Goal: Contribute content: Contribute content

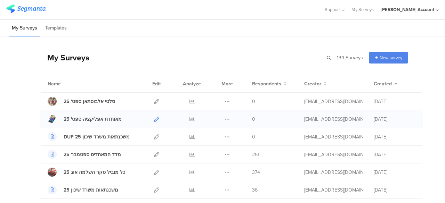
click at [154, 118] on icon at bounding box center [156, 119] width 5 height 5
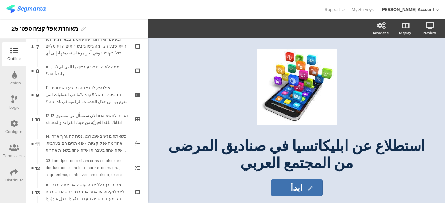
scroll to position [243, 0]
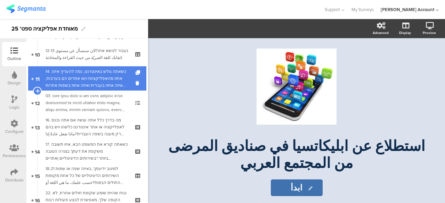
click at [104, 80] on div "14. כשאתה גולש באינטרנט, נסה להעריך איזה אחוז מהאפליקציות ו/או אתרים הם בערבית,…" at bounding box center [86, 78] width 83 height 21
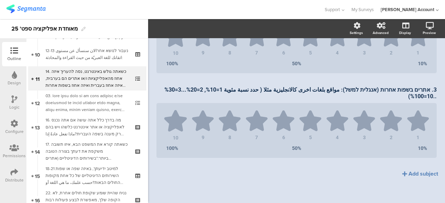
scroll to position [222, 0]
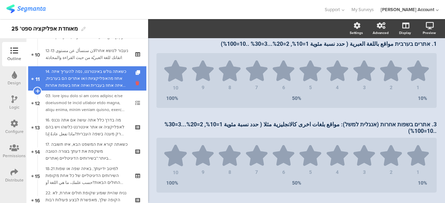
click at [135, 83] on icon at bounding box center [138, 83] width 6 height 7
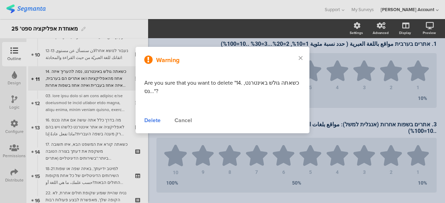
click at [152, 119] on div "Delete" at bounding box center [152, 120] width 16 height 8
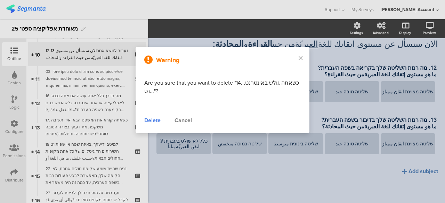
scroll to position [40, 0]
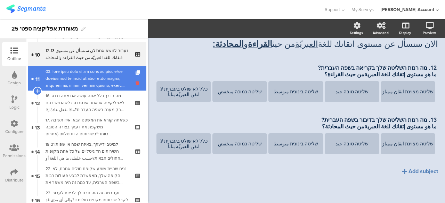
click at [135, 82] on icon at bounding box center [138, 83] width 6 height 7
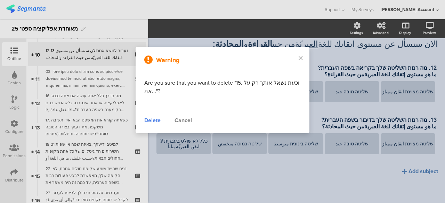
click at [150, 118] on div "Delete" at bounding box center [152, 120] width 16 height 8
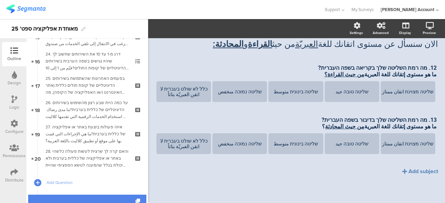
scroll to position [417, 0]
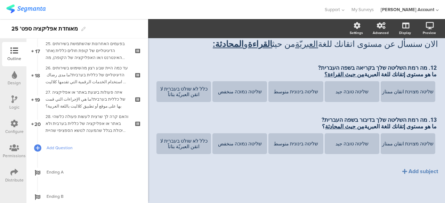
click at [58, 146] on span "Add Question" at bounding box center [91, 147] width 89 height 7
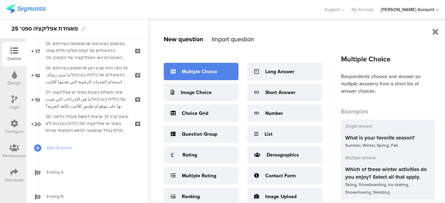
click at [195, 74] on div "Multiple Choice" at bounding box center [199, 71] width 35 height 7
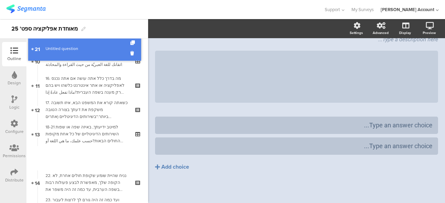
scroll to position [215, 0]
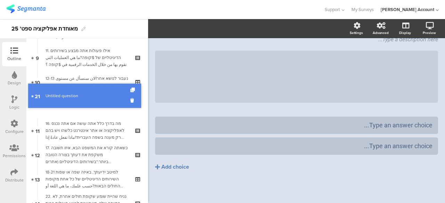
drag, startPoint x: 97, startPoint y: 147, endPoint x: 113, endPoint y: 95, distance: 54.5
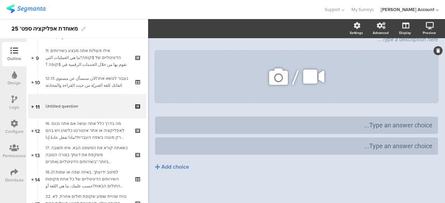
click at [436, 52] on icon at bounding box center [438, 51] width 4 height 4
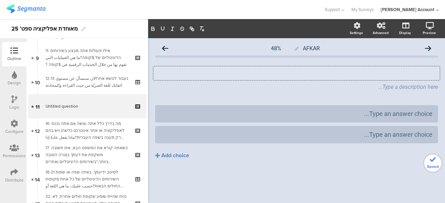
click at [423, 74] on div "Type your question here..." at bounding box center [296, 73] width 286 height 14
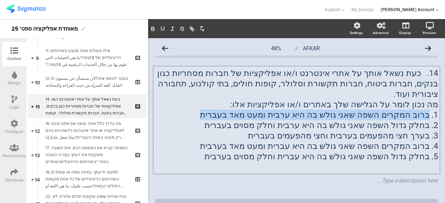
drag, startPoint x: 423, startPoint y: 106, endPoint x: 233, endPoint y: 101, distance: 189.7
click at [233, 110] on p "1. ברוב המקרים השפה שאני גולש בה היא ערבית ומעט מאד בעברית" at bounding box center [296, 115] width 283 height 10
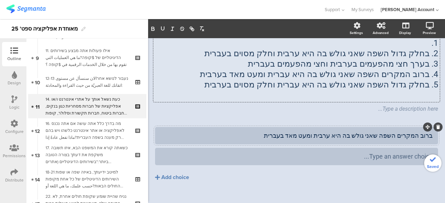
scroll to position [2, 0]
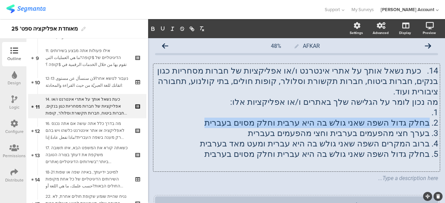
drag, startPoint x: 424, startPoint y: 112, endPoint x: 231, endPoint y: 115, distance: 193.1
click at [231, 118] on p "2. בחלק גדול השפה שאני גולש בה היא ערבית וחלק מסוים בעברית" at bounding box center [296, 123] width 283 height 10
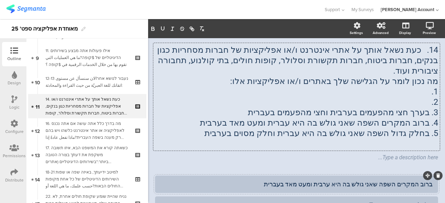
scroll to position [72, 0]
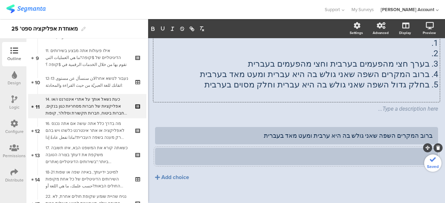
click at [354, 152] on div at bounding box center [296, 156] width 272 height 8
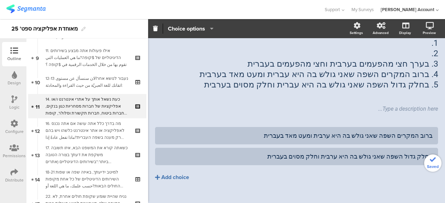
click at [185, 174] on div "Add choice" at bounding box center [175, 177] width 28 height 7
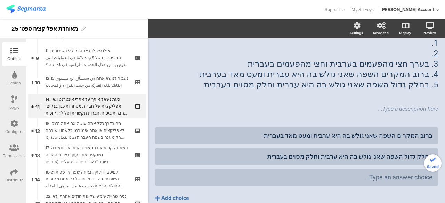
click at [180, 195] on div "Add choice" at bounding box center [175, 198] width 28 height 7
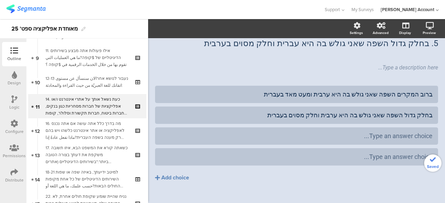
scroll to position [114, 0]
click at [180, 174] on div "Add choice" at bounding box center [175, 177] width 28 height 7
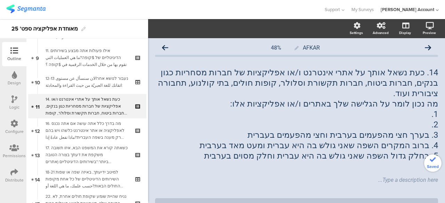
scroll to position [0, 0]
click at [327, 151] on p "5. בחלק גדול השפה שאני גולש בה היא עברית וחלק מסוים בערבית" at bounding box center [296, 156] width 283 height 10
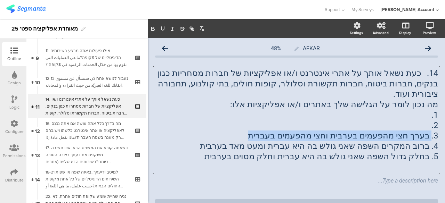
drag, startPoint x: 425, startPoint y: 126, endPoint x: 267, endPoint y: 128, distance: 157.7
click at [267, 131] on p "3. בערך חצי מהפעמים בערבית וחצי מהפעמים בעברית" at bounding box center [296, 136] width 283 height 10
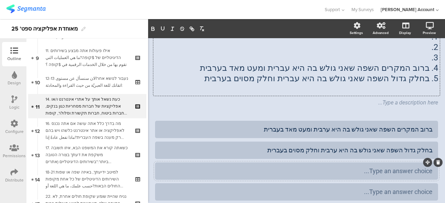
scroll to position [104, 0]
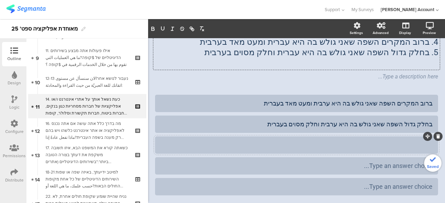
click at [301, 141] on div at bounding box center [296, 145] width 272 height 8
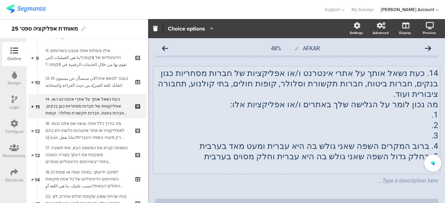
scroll to position [0, 0]
click at [418, 137] on div "14. כעת נשאל אותך על אתרי אינטרנט ו/או אפליקציות של חברות מסחריות כגון בנקים, ח…" at bounding box center [296, 120] width 286 height 108
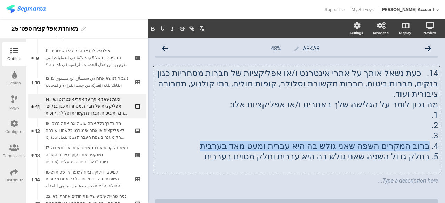
drag, startPoint x: 423, startPoint y: 136, endPoint x: 206, endPoint y: 136, distance: 217.7
click at [206, 141] on p "4. ברוב המקרים השפה שאני גולש בה היא עברית ומעט מאד בערבית" at bounding box center [296, 146] width 283 height 10
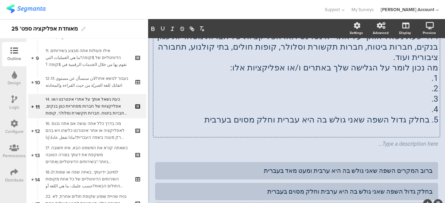
scroll to position [104, 0]
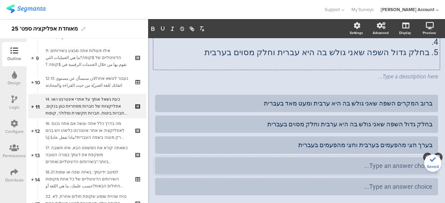
click at [251, 157] on div at bounding box center [296, 165] width 283 height 17
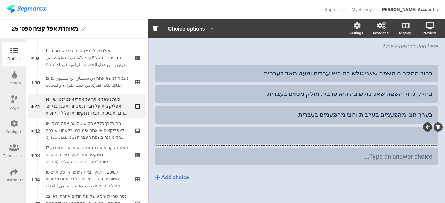
click at [254, 132] on div at bounding box center [296, 136] width 272 height 8
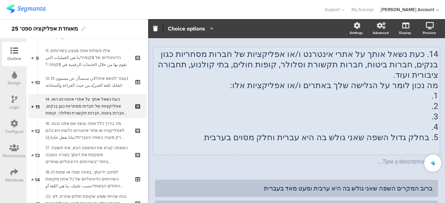
scroll to position [0, 0]
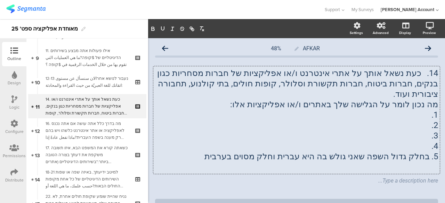
drag, startPoint x: 423, startPoint y: 147, endPoint x: 234, endPoint y: 147, distance: 189.3
click at [234, 147] on div "14. כעת נשאל אותך על אתרי אינטרנט ו/או אפליקציות של חברות מסחריות כגון בנקים, ח…" at bounding box center [296, 120] width 286 height 108
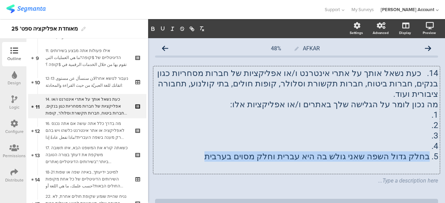
drag, startPoint x: 238, startPoint y: 147, endPoint x: 424, endPoint y: 146, distance: 185.5
click at [424, 151] on p "5. בחלק גדול השפה שאני גולש בה היא עברית וחלק מסוים בערבית" at bounding box center [296, 156] width 283 height 10
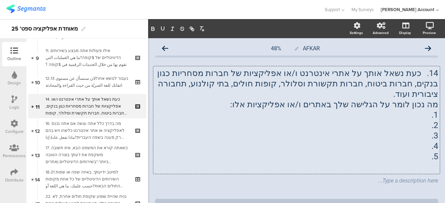
click at [406, 162] on p at bounding box center [296, 167] width 283 height 10
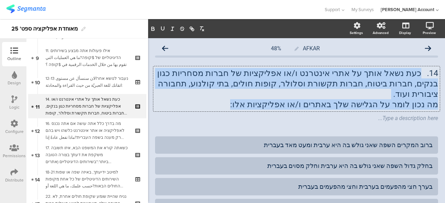
drag, startPoint x: 415, startPoint y: 73, endPoint x: 256, endPoint y: 91, distance: 160.8
click at [256, 91] on div "14. כעת נשאל אותך על אתרי אינטרנט ו/או אפליקציות של חברות מסחריות כגון בנקים, ח…" at bounding box center [296, 89] width 283 height 42
copy div "כעת נשאל אותך על אתרי אינטרנט ו/או אפליקציות של חברות מסחריות כגון בנקים, חברות…"
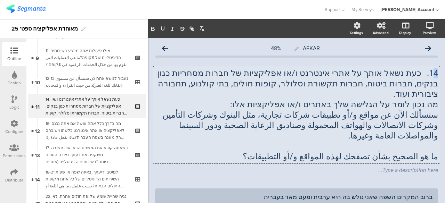
click at [429, 75] on p "14. כעת נשאל אותך על אתרי אינטרנט ו/או אפליקציות של חברות מסחריות כגון בנקים, ח…" at bounding box center [296, 83] width 283 height 31
click at [431, 81] on p "14. כעת נשאל אותך על אתרי אינטרנט ו/או אפליקציות של חברות מסחריות כגון בנקים, ח…" at bounding box center [296, 83] width 283 height 31
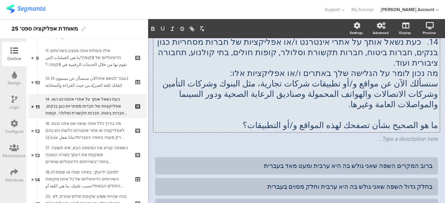
scroll to position [69, 0]
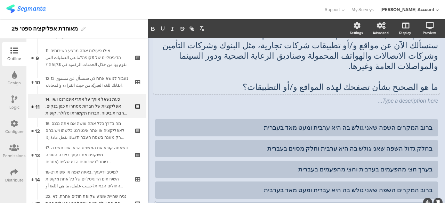
click at [265, 82] on p "ما هو الصحيح بشأن تصفحك لهذه المواقع و/أو التطبيقات؟" at bounding box center [296, 87] width 283 height 10
click at [276, 124] on div "ברוב המקרים השפה שאני גולש בה היא ערבית ומעט מאד בעברית" at bounding box center [296, 128] width 272 height 8
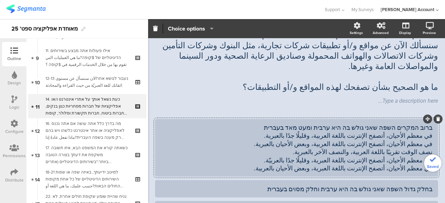
click at [405, 132] on div "في معظم الأحيان، أتصفح الإنترنت باللغة العربية، وقليلًا جدًا بالعبرية. في معظم …" at bounding box center [296, 152] width 272 height 41
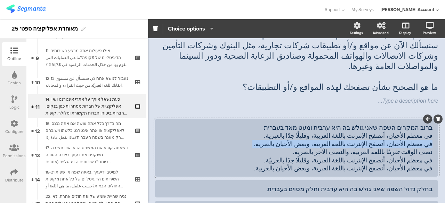
click at [405, 132] on div "في معظم الأحيان، أتصفح الإنترنت باللغة العربية، وقليلًا جدًا بالعبرية. في معظم …" at bounding box center [296, 152] width 272 height 41
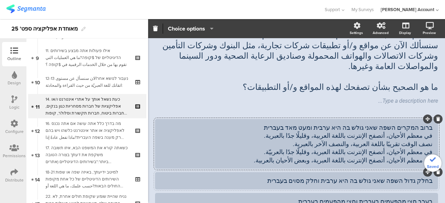
click at [288, 177] on div "בחלק גדול השפה שאני גולש בה היא ערבית וחלק מסוים בעברית" at bounding box center [296, 181] width 272 height 8
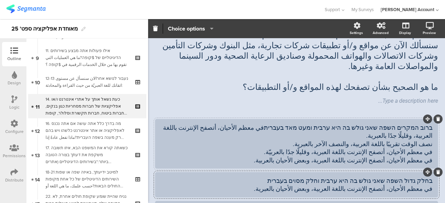
click at [397, 124] on div "ברוב המקרים השפה שאני גולש בה היא ערבית ומעט מאד בעבריתفي معظم الأحيان، أتصفح ا…" at bounding box center [296, 144] width 272 height 41
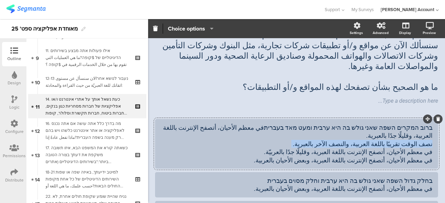
click at [397, 124] on div "ברוב המקרים השפה שאני גולש בה היא ערבית ומעט מאד בעבריתفي معظم الأحيان، أتصفح ا…" at bounding box center [296, 144] width 272 height 41
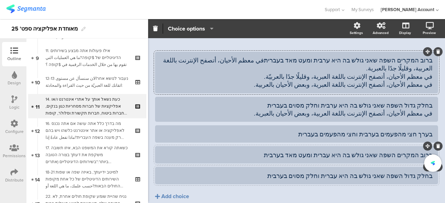
scroll to position [139, 0]
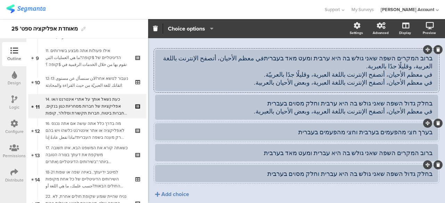
click at [317, 128] on div "בערך חצי מהפעמים בערבית וחצי מהפעמים בעברית" at bounding box center [296, 132] width 272 height 8
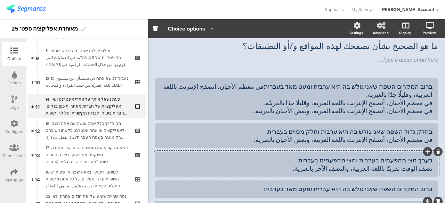
scroll to position [104, 0]
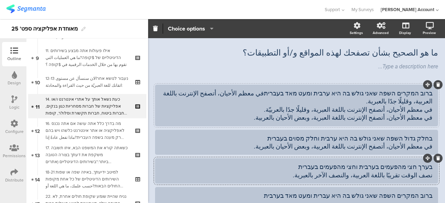
click at [392, 89] on div "ברוב המקרים השפה שאני גולש בה היא ערבית ומעט מאד בעבריתفي معظم الأحيان، أتصفح ا…" at bounding box center [296, 105] width 272 height 33
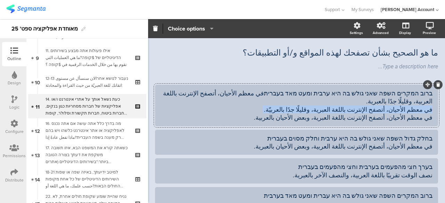
click at [392, 89] on div "ברוב המקרים השפה שאני גולש בה היא ערבית ומעט מאד בעבריתفي معظم الأحيان، أتصفح ا…" at bounding box center [296, 105] width 272 height 33
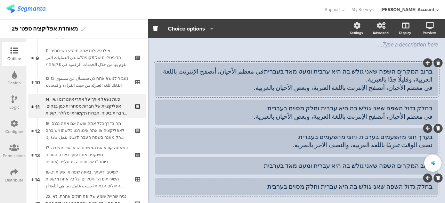
scroll to position [146, 0]
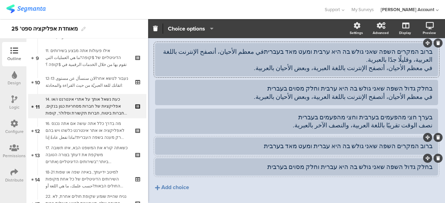
click at [289, 142] on div "ברוב המקרים השפה שאני גולש בה היא עברית ומעט מאד בערבית" at bounding box center [296, 146] width 272 height 8
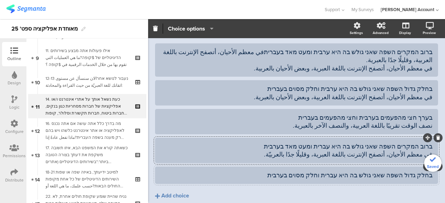
scroll to position [76, 0]
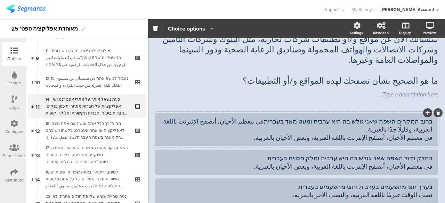
click at [390, 117] on div "ברוב המקרים השפה שאני גולש בה היא ערבית ומעט מאד בעבריתفي معظم الأحيان، أتصفح ا…" at bounding box center [296, 129] width 272 height 24
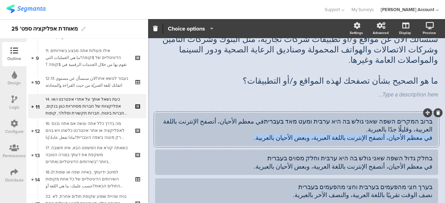
click at [390, 117] on div "ברוב המקרים השפה שאני גולש בה היא ערבית ומעט מאד בעבריתفي معظم الأحيان، أتصفح ا…" at bounding box center [296, 129] width 272 height 24
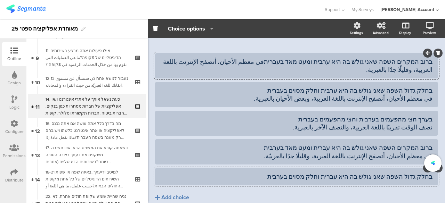
scroll to position [154, 0]
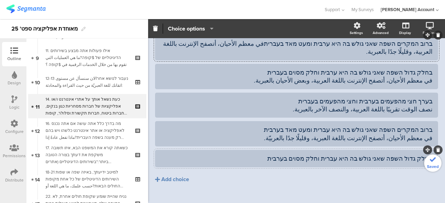
click at [283, 155] on div "בחלק גדול השפה שאני גולש בה היא עברית וחלק מסוים בערבית" at bounding box center [296, 159] width 272 height 8
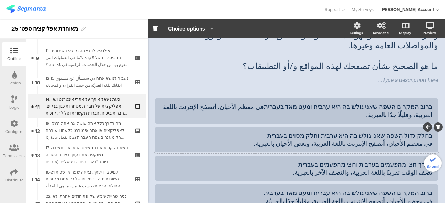
scroll to position [76, 0]
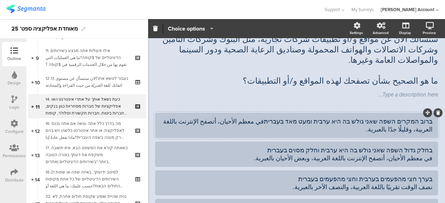
click at [289, 117] on div "ברוב המקרים השפה שאני גולש בה היא ערבית ומעט מאד בעבריתفي معظم الأحيان، أتصفح ا…" at bounding box center [296, 125] width 272 height 16
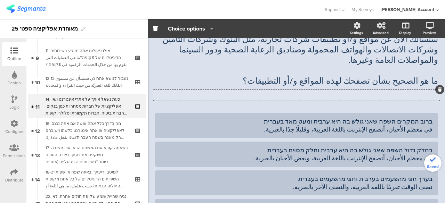
click at [209, 90] on div "Type a description here..." at bounding box center [296, 95] width 286 height 11
click at [438, 88] on icon at bounding box center [440, 90] width 4 height 4
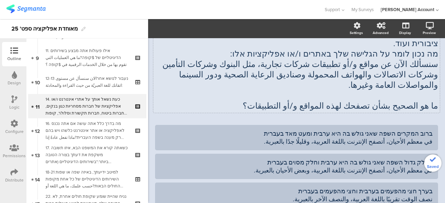
scroll to position [41, 0]
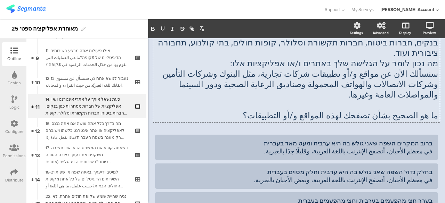
click at [404, 84] on div "14. כעת נשאל אותך על אתרי אינטרנט ו/או אפליקציות של חברות מסחריות כגון בנקים, ח…" at bounding box center [296, 73] width 286 height 97
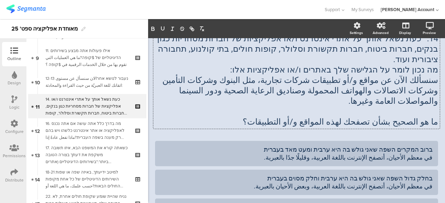
scroll to position [69, 0]
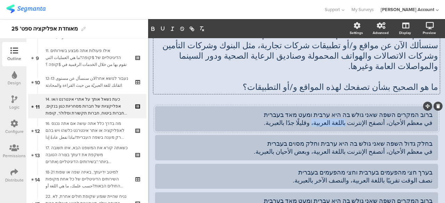
drag, startPoint x: 357, startPoint y: 104, endPoint x: 329, endPoint y: 104, distance: 28.1
click at [329, 111] on div "ברוב המקרים השפה שאני גולש בה היא ערבית ומעט מאד בעברית في معظم الأحيان، أتصفح …" at bounding box center [296, 119] width 272 height 16
drag, startPoint x: 343, startPoint y: 104, endPoint x: 348, endPoint y: 107, distance: 6.2
click at [348, 109] on div "ברוב המקרים השפה שאני גולש בה היא ערבית ומעט מאד בעברית في معظم الأحيان، أتصفح …" at bounding box center [296, 119] width 272 height 20
click at [310, 140] on div "ברוב המקרים השפה שאני גולש בה היא ערבית ומעט מאד בעברית في معظم الأحيان، أتصفح …" at bounding box center [296, 176] width 283 height 140
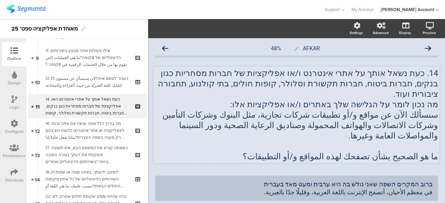
scroll to position [0, 0]
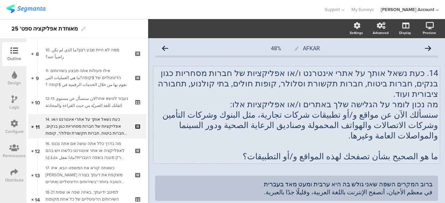
scroll to position [201, 0]
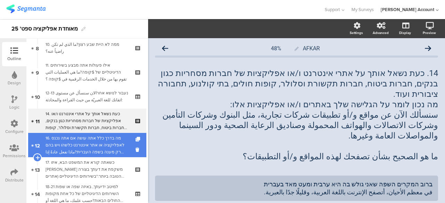
click at [92, 143] on div "16. מה בדרך כלל אתה עושה אם אתה נכנס לאפליקציה או אתר אינטרנט כלשהו ויש בהם רק …" at bounding box center [86, 145] width 83 height 21
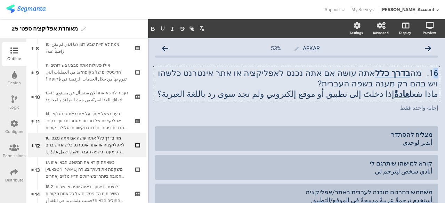
click at [431, 74] on div "16. מה בדרך כלל אתה עושה אם אתה נכנס לאפליקציה או אתר אינטרנט כלשהו ויש בהם רק …" at bounding box center [296, 83] width 286 height 35
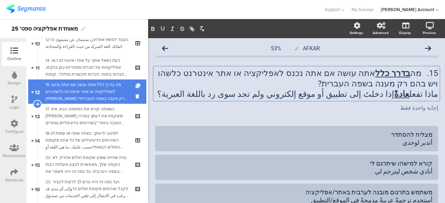
scroll to position [270, 0]
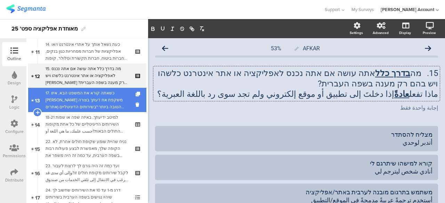
click at [92, 103] on div "17. כשאתה קורא את המשפט הבא, איזו תשובה משקפת את דעתך בצורה הטובה ביותר:"בשירות…" at bounding box center [86, 100] width 83 height 21
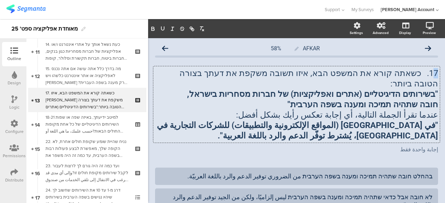
click at [431, 75] on div "17. כשאתה קורא את המשפט הבא, איזו תשובה משקפת את דעתך בצורה הטובה ביותר: "בשירו…" at bounding box center [296, 104] width 286 height 76
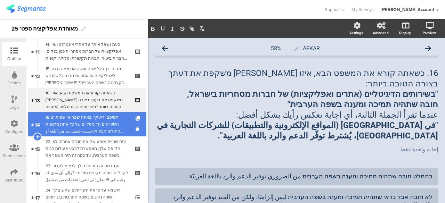
click at [88, 123] on div "18-21 למיטב ידיעתך, באיזה שפה או שפות השירותים הדיגיטליים של כל אחת מקופות החול…" at bounding box center [86, 124] width 83 height 21
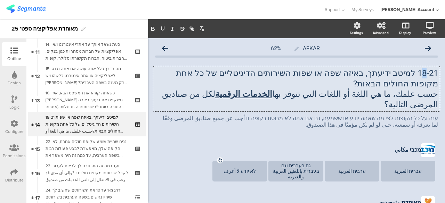
click at [419, 74] on div "18-21 למיטב ידיעתך, באיזה שפה או שפות השירותים הדיגיטליים של כל אחת מקופות החול…" at bounding box center [296, 88] width 286 height 45
click at [431, 74] on p "17-21 למיטב ידיעתך, באיזה שפה או שפות השירותים הדיגיטליים של כל אחת מקופות החול…" at bounding box center [296, 78] width 283 height 21
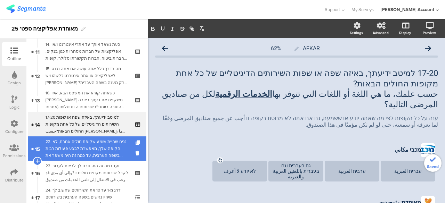
click at [99, 144] on div "22. נניח שהיית שומע שקופת חולים אחרת, לא הקופה שלך, מאפשרת לבצע פעולות רבות בשפ…" at bounding box center [86, 148] width 83 height 21
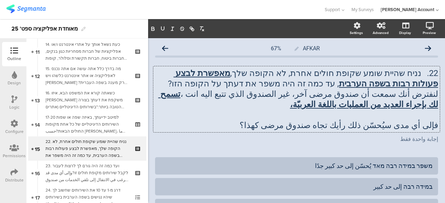
click at [431, 73] on div "22. נניח שהיית שומע שקופת חולים אחרת, לא הקופה שלך, מאפשרת לבצע פעולות רבות בשפ…" at bounding box center [296, 99] width 286 height 66
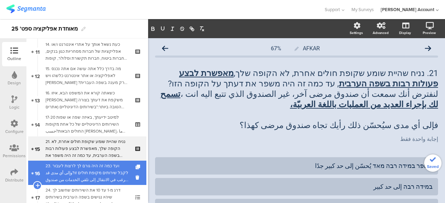
click at [92, 164] on div "23. ועד כמה זה היה גורם לך לרצות לעבור לקבל שירותים מקופת חולים זו?وإلى أي مدى …" at bounding box center [86, 173] width 83 height 21
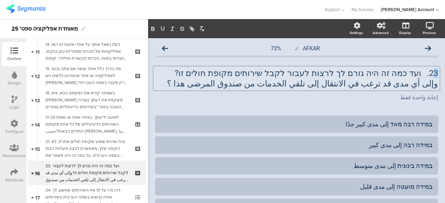
click at [431, 72] on div "23. ועד כמה זה היה גורם לך לרצות לעבור לקבל שירותים מקופת חולים זו? وإلى أي مدى…" at bounding box center [296, 78] width 286 height 24
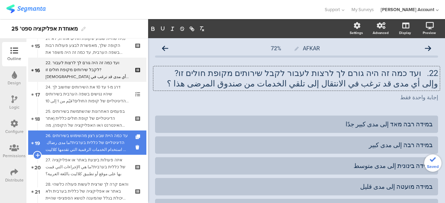
scroll to position [374, 0]
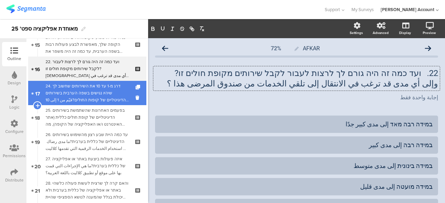
click at [90, 90] on div "24. דרג מ-1 עד 10 את השירותים שחשוב לך שיהיו נגישים בשפה הערבית בשירותים הדיגיט…" at bounding box center [86, 93] width 83 height 21
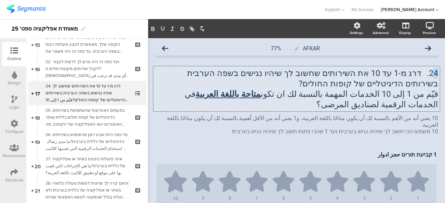
click at [429, 74] on div "24. דרג מ-1 עד 10 את השירותים שחשוב לך שיהיו נגישים בשפה הערבית בשירותים הדיגיט…" at bounding box center [296, 88] width 286 height 45
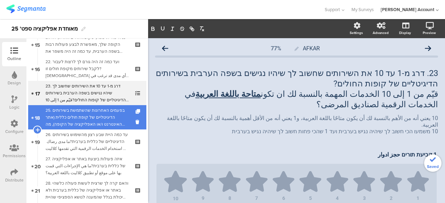
click at [107, 121] on div "25. בפעמים האחרונות שהשתמשת בשירותים הדיגיטליים של קופת חולים כללית (אתר האינטר…" at bounding box center [86, 117] width 83 height 21
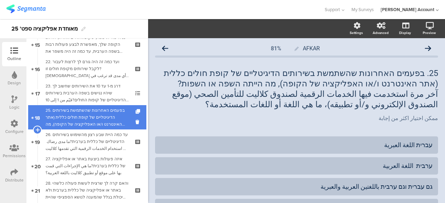
click at [94, 112] on div "25. בפעמים האחרונות שהשתמשת בשירותים הדיגיטליים של קופת חולים כללית (אתר האינטר…" at bounding box center [86, 117] width 83 height 21
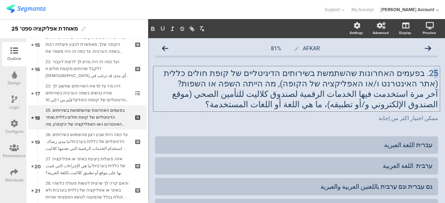
click at [431, 72] on div "25. בפעמים האחרונות שהשתמשת בשירותים הדיגיטליים של קופת חולים כללית (אתר האינטר…" at bounding box center [296, 88] width 286 height 45
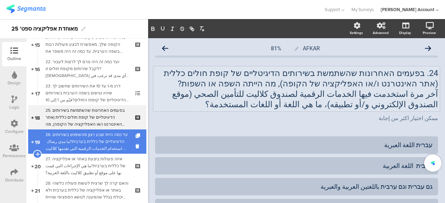
click at [86, 139] on div "26. עד כמה היית שבע רצון מהשימוש בשירותים הדיגיטליים של כללית בערבית?ما مدى رضا…" at bounding box center [86, 141] width 83 height 21
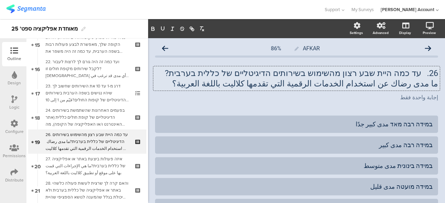
click at [430, 73] on div "26. עד כמה היית שבע רצון מהשימוש בשירותים הדיגיטליים של כללית בערבית? ما مدى رض…" at bounding box center [296, 78] width 286 height 24
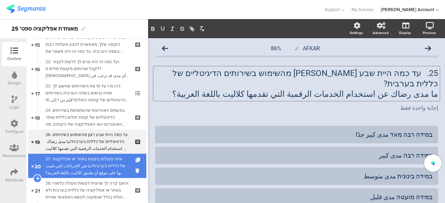
click at [97, 163] on div "27. איזה פעולות ביצעת באתר או אפליקציה של כללית בערבית?ما هي الإجراءات التي قمت…" at bounding box center [86, 166] width 83 height 21
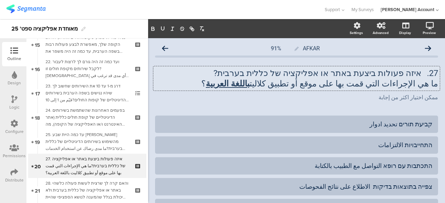
click at [431, 74] on div "27. איזה פעולות ביצעת באתר או אפליקציה של כללית בערבית? ما هي الإجراءات التي قم…" at bounding box center [296, 78] width 286 height 24
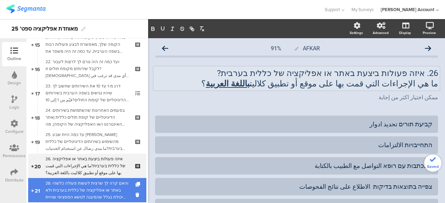
click at [108, 186] on div "28. והאם קרה לך שרצית לעשות פעולה כלשהי באתר או אפליקציה של כללית בערבית ולא יכ…" at bounding box center [86, 190] width 83 height 21
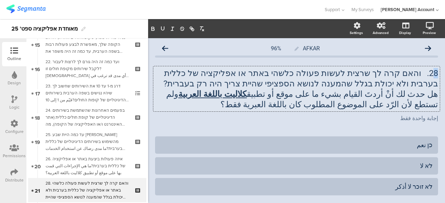
drag, startPoint x: 433, startPoint y: 73, endPoint x: 429, endPoint y: 75, distance: 4.8
click at [429, 75] on div "28. והאם קרה לך שרצית לעשות פעולה כלשהי באתר או אפליקציה של כללית בערבית ולא יכ…" at bounding box center [296, 88] width 286 height 45
click at [225, 130] on div "AFKAR 96% 27. והאם קרה לך שרצית לעשות פעולה כלשהי באתר או אפליקציה של כללית בער…" at bounding box center [296, 141] width 283 height 199
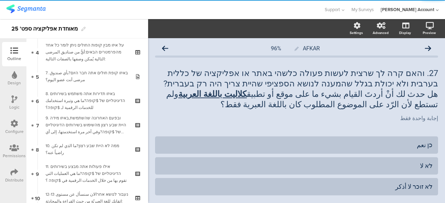
scroll to position [444, 0]
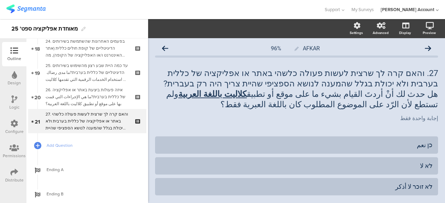
scroll to position [444, 0]
